Goal: Information Seeking & Learning: Learn about a topic

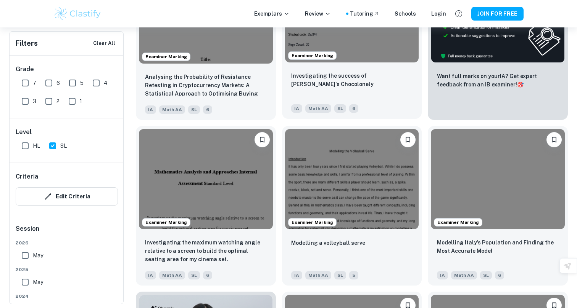
scroll to position [350, 0]
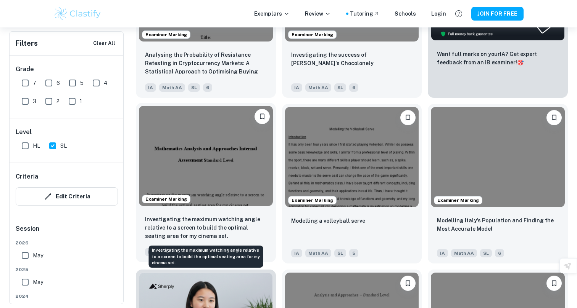
click at [238, 217] on p "Investigating the maximum watching angle relative to a screen to build the opti…" at bounding box center [206, 227] width 122 height 25
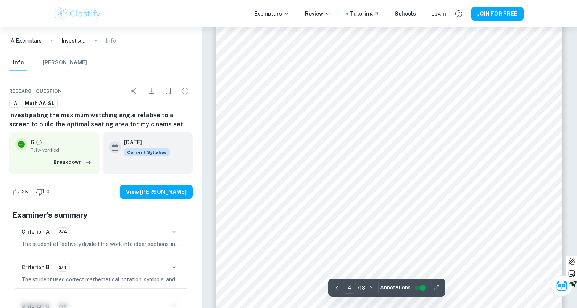
scroll to position [1614, 0]
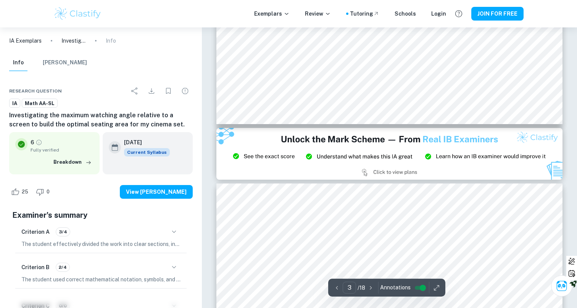
type input "2"
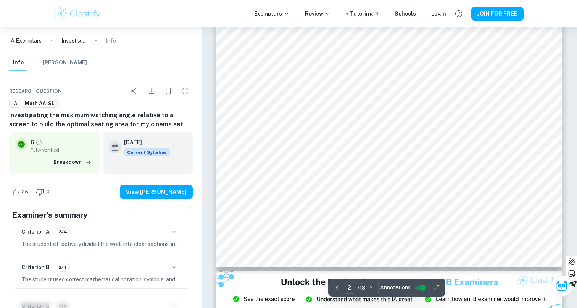
scroll to position [806, 0]
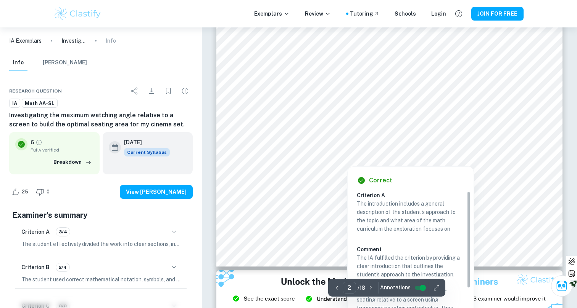
click at [355, 129] on div at bounding box center [389, 128] width 262 height 25
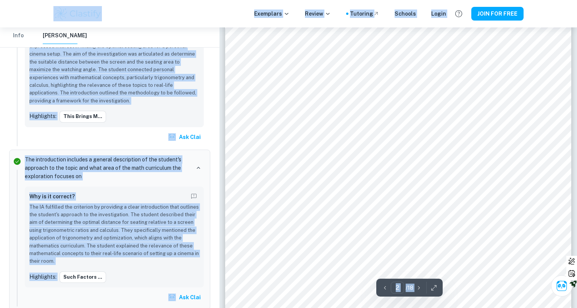
scroll to position [570, 0]
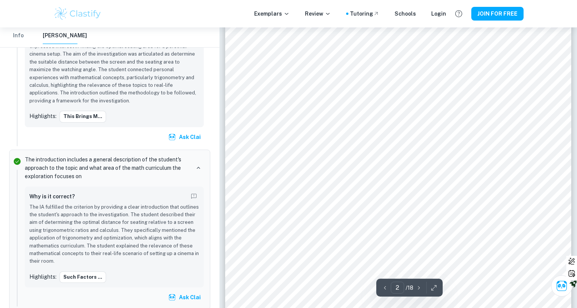
click at [272, 88] on div at bounding box center [400, 80] width 258 height 17
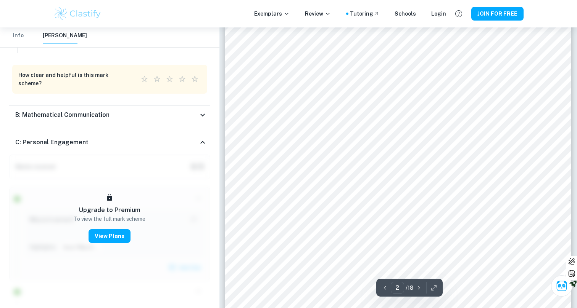
scroll to position [581, 0]
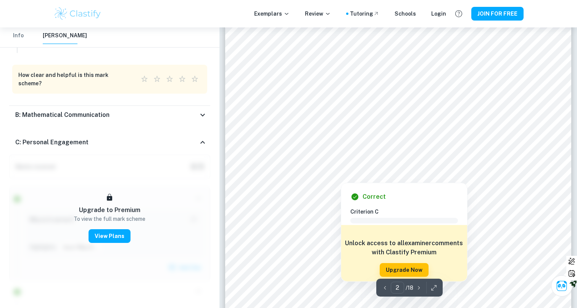
click at [395, 141] on div at bounding box center [398, 145] width 262 height 25
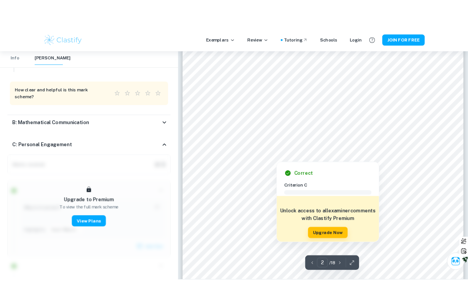
scroll to position [641, 0]
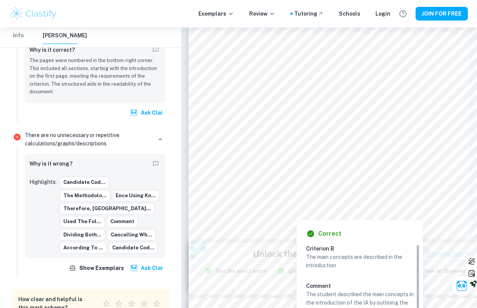
type input "2"
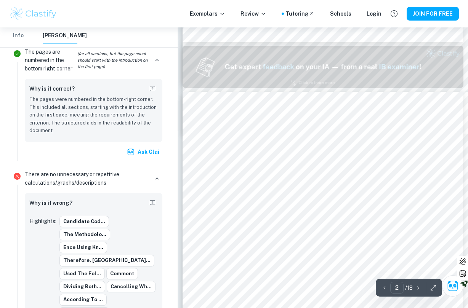
scroll to position [390, 0]
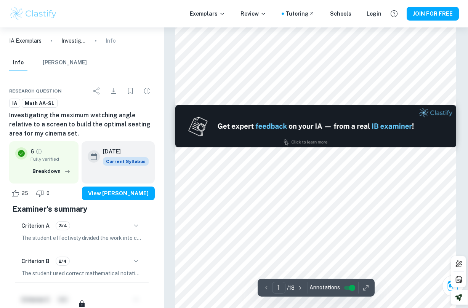
type input "2"
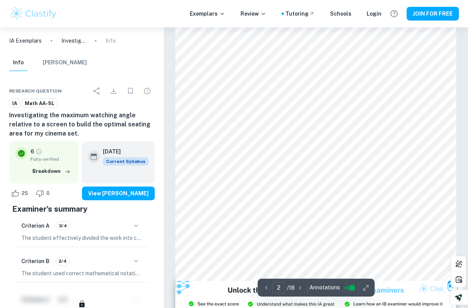
scroll to position [586, 0]
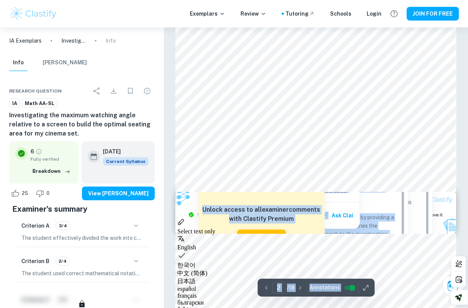
scroll to position [673, 0]
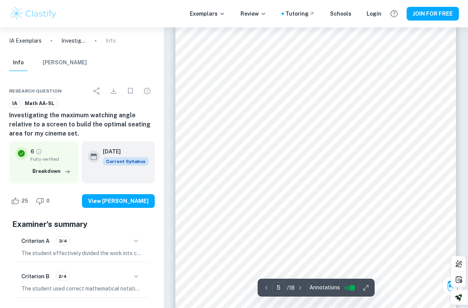
scroll to position [1673, 0]
